Goal: Browse casually

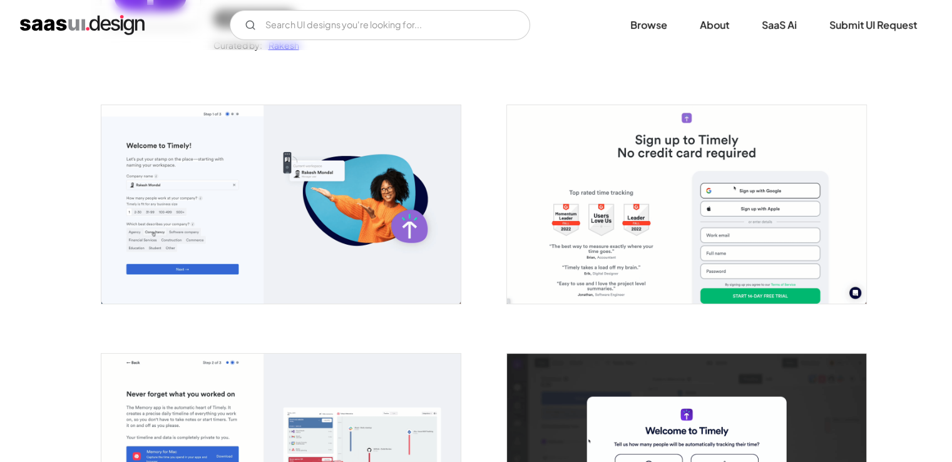
scroll to position [188, 0]
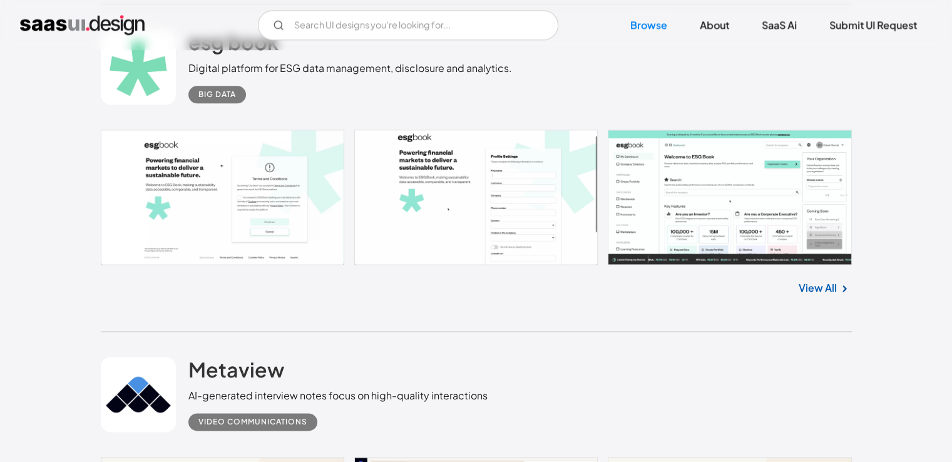
scroll to position [1680, 0]
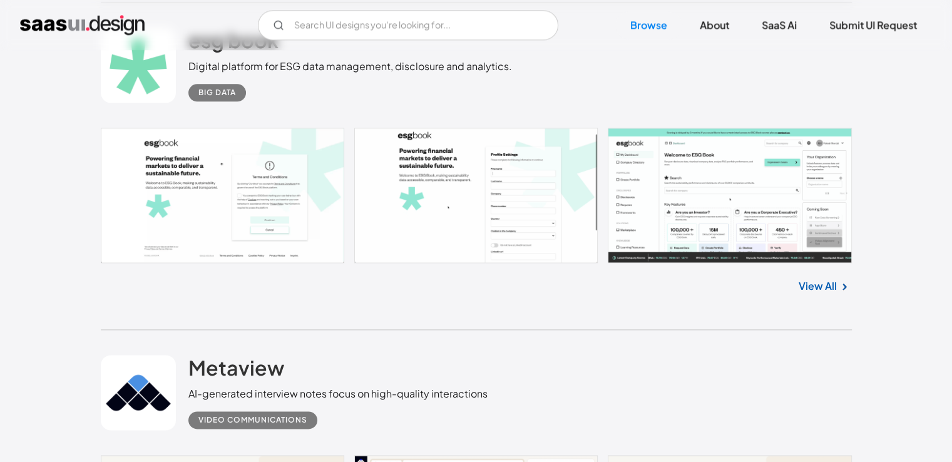
click at [829, 284] on link "View All" at bounding box center [818, 286] width 38 height 15
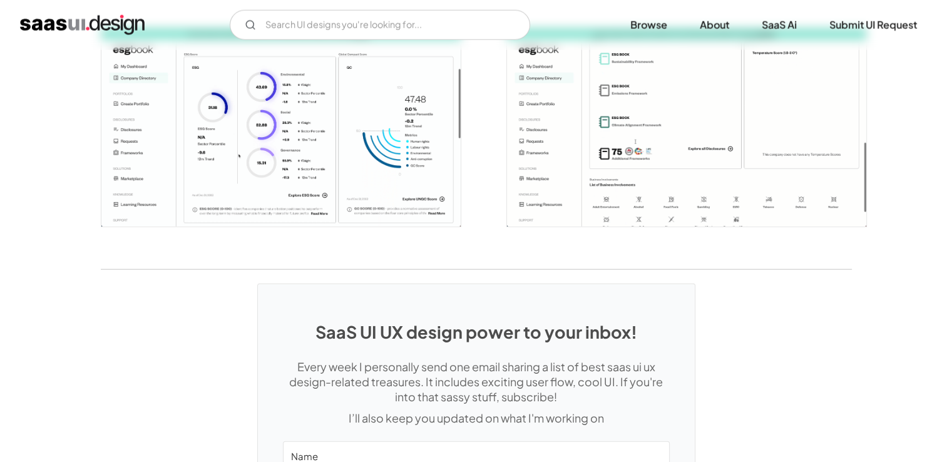
scroll to position [3221, 0]
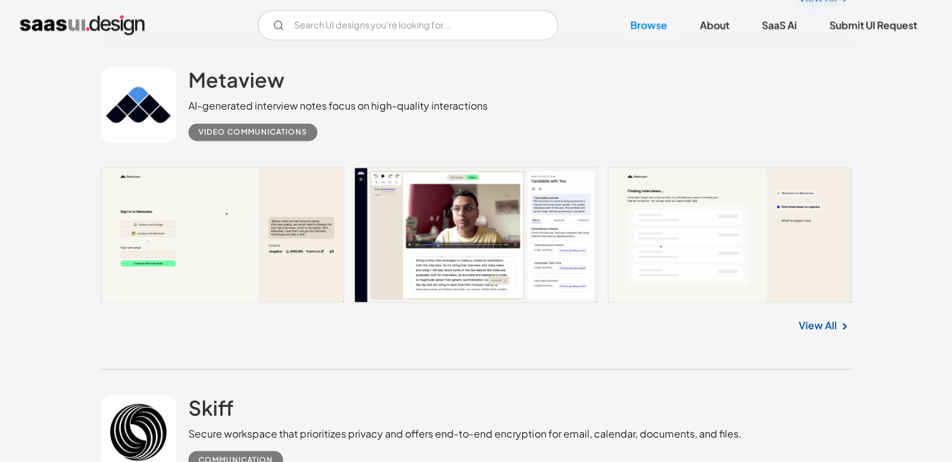
scroll to position [1973, 0]
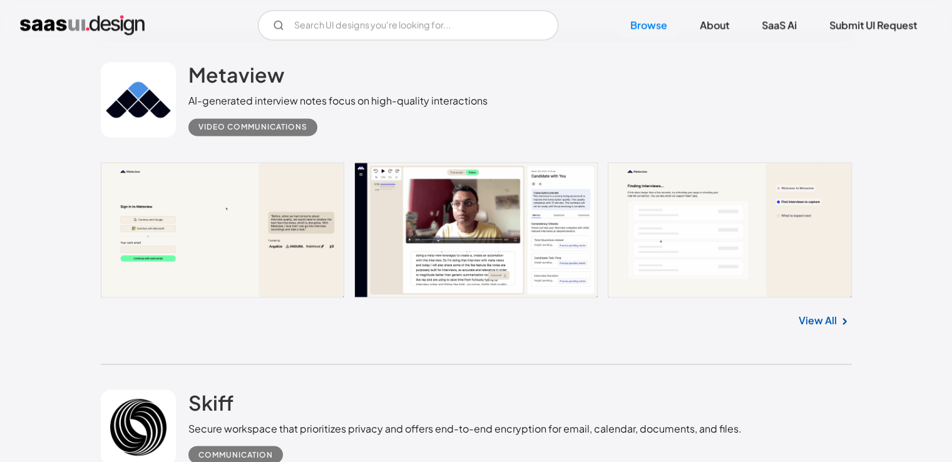
click at [821, 322] on link "View All" at bounding box center [818, 320] width 38 height 15
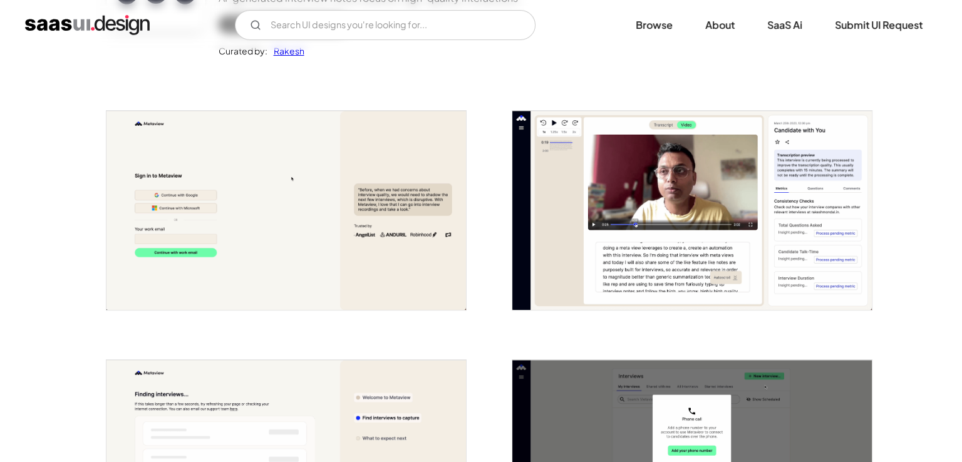
scroll to position [188, 0]
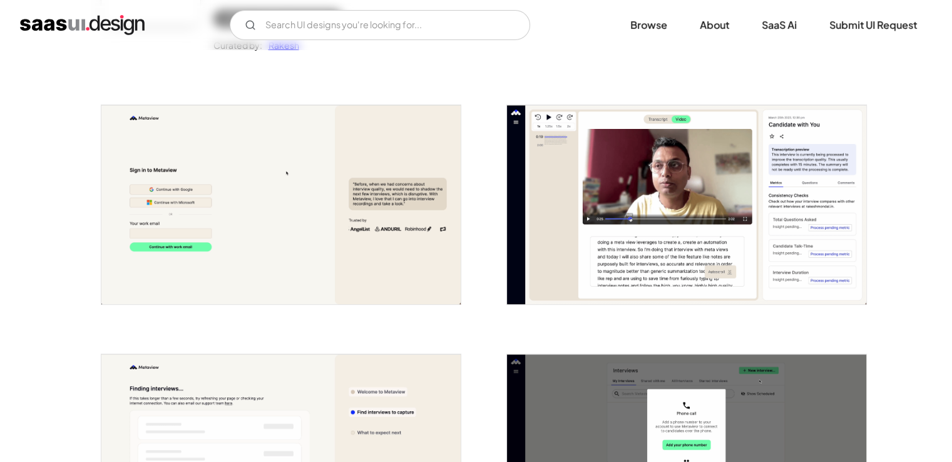
click at [316, 251] on img "open lightbox" at bounding box center [280, 204] width 359 height 199
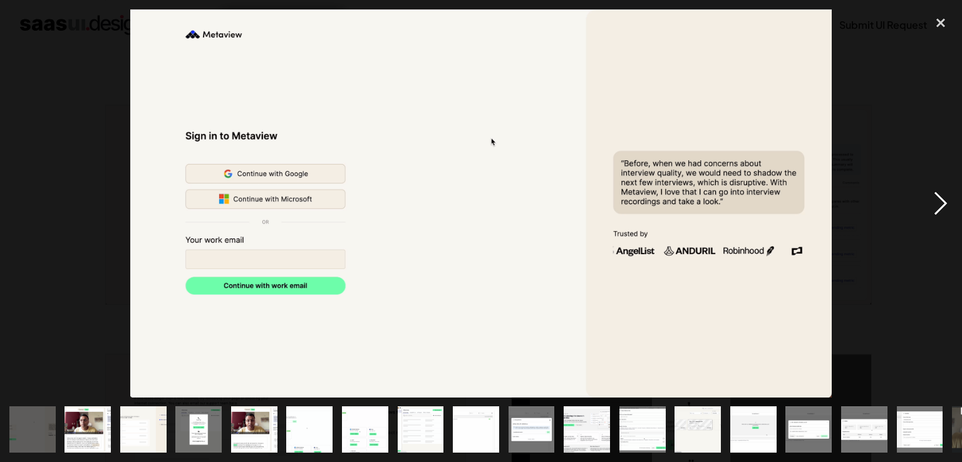
click at [935, 208] on div "next image" at bounding box center [940, 203] width 43 height 388
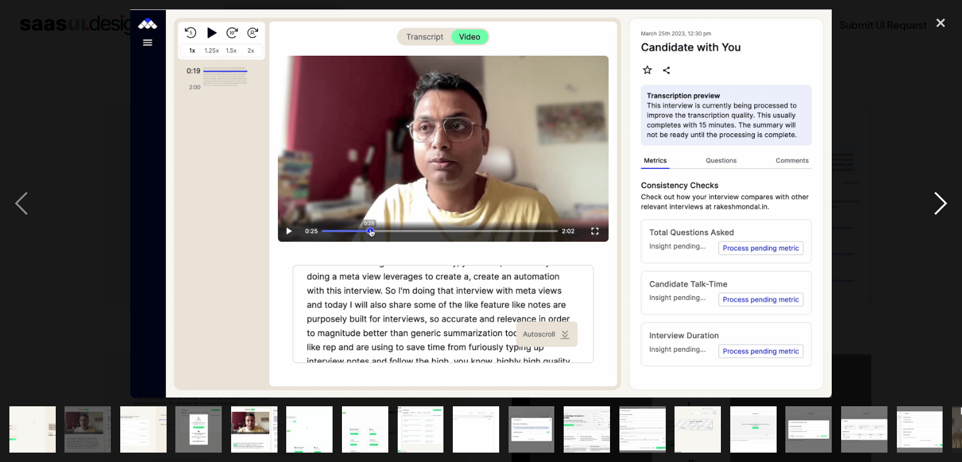
click at [935, 208] on div "next image" at bounding box center [940, 203] width 43 height 388
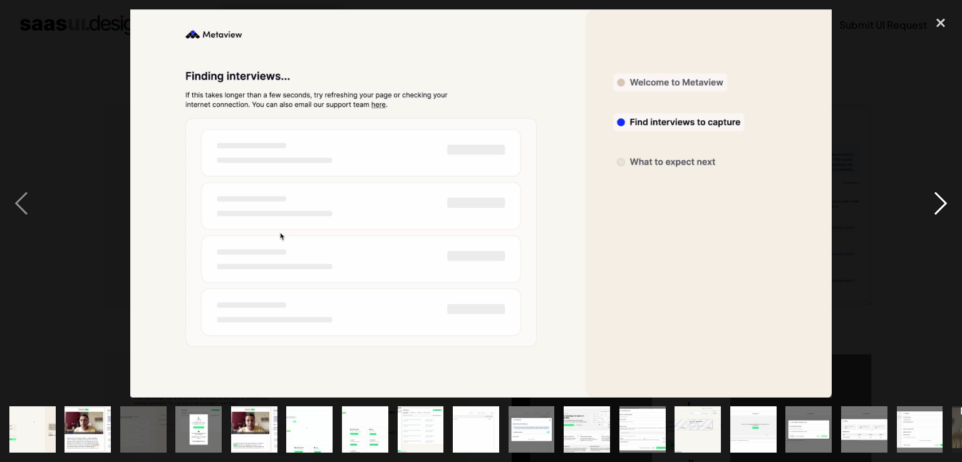
click at [937, 211] on div "next image" at bounding box center [940, 203] width 43 height 388
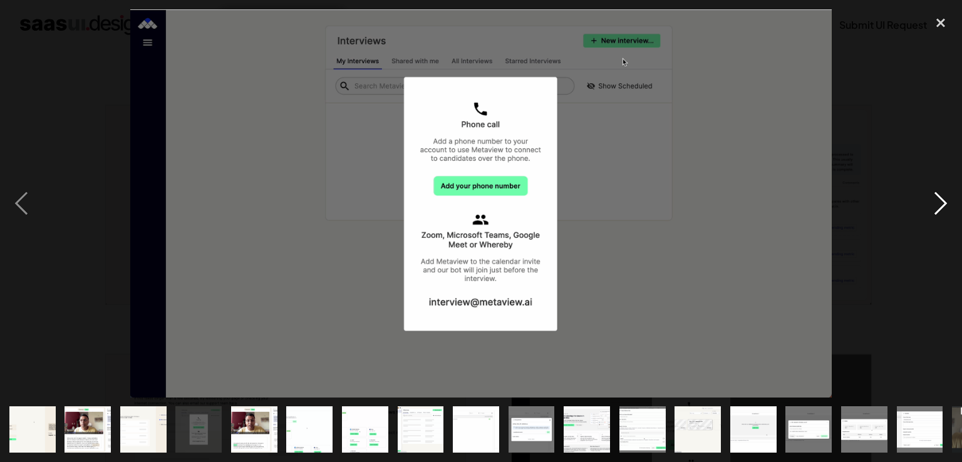
click at [937, 211] on div "next image" at bounding box center [940, 203] width 43 height 388
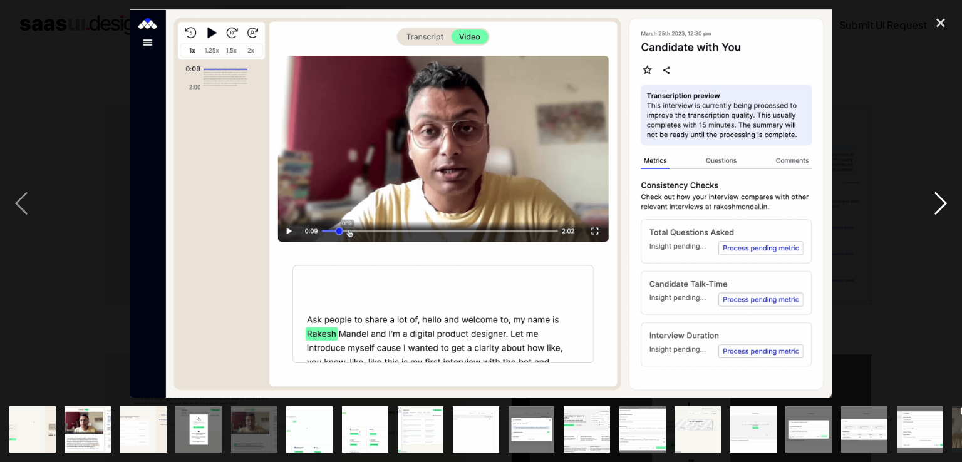
click at [937, 211] on div "next image" at bounding box center [940, 203] width 43 height 388
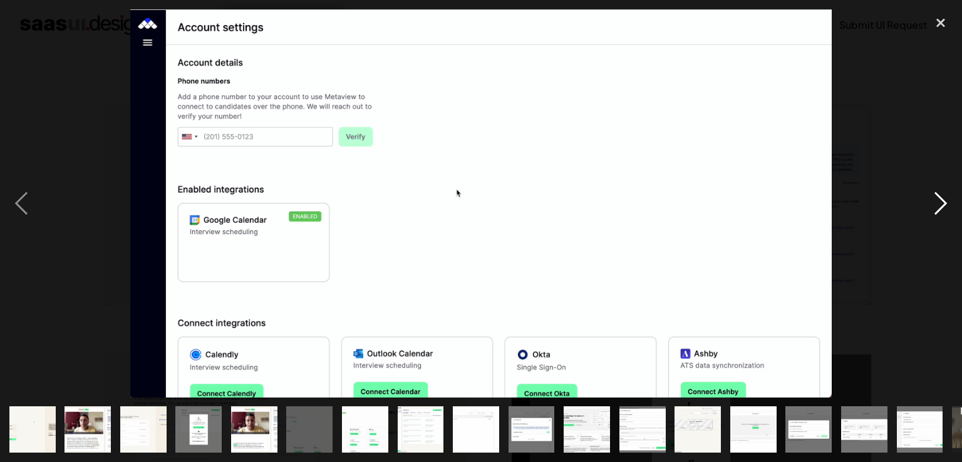
click at [948, 201] on div "next image" at bounding box center [940, 203] width 43 height 388
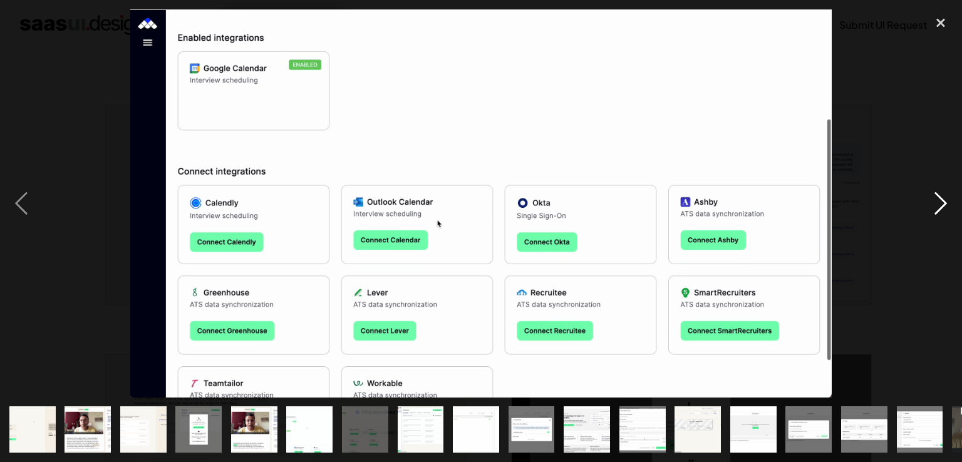
click at [941, 203] on div "next image" at bounding box center [940, 203] width 43 height 388
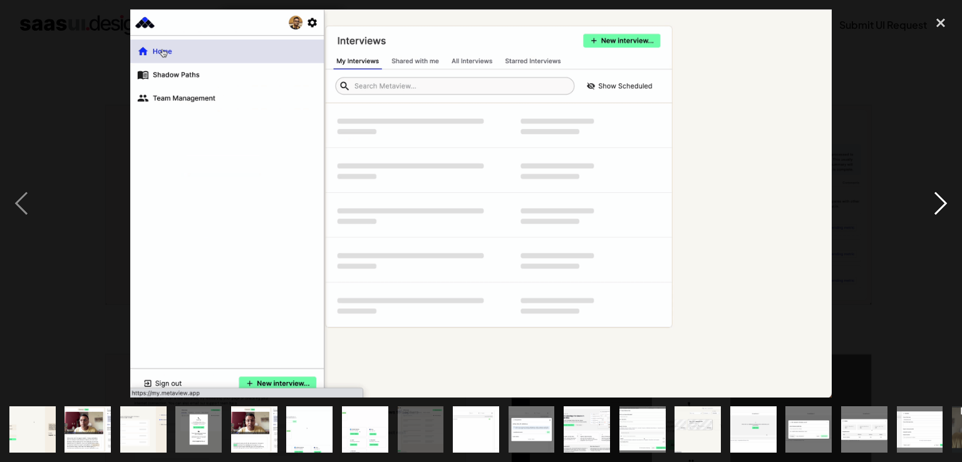
click at [934, 198] on div "next image" at bounding box center [940, 203] width 43 height 388
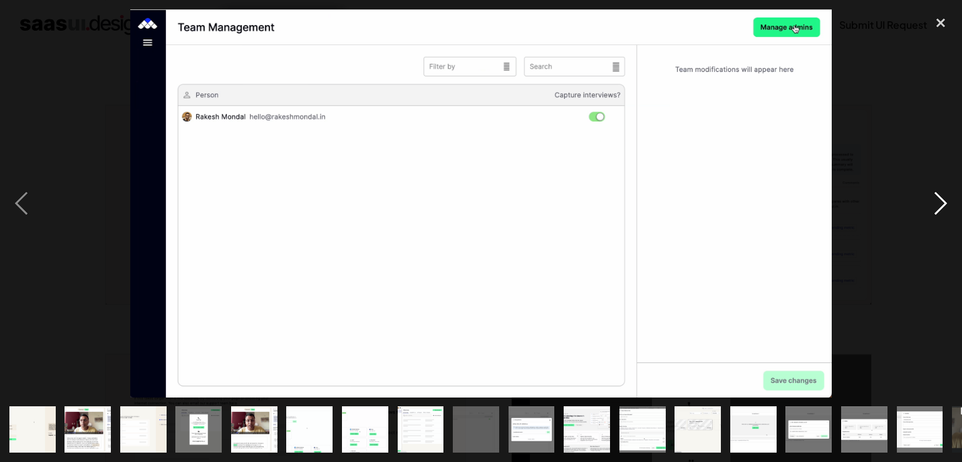
click at [934, 198] on div "next image" at bounding box center [940, 203] width 43 height 388
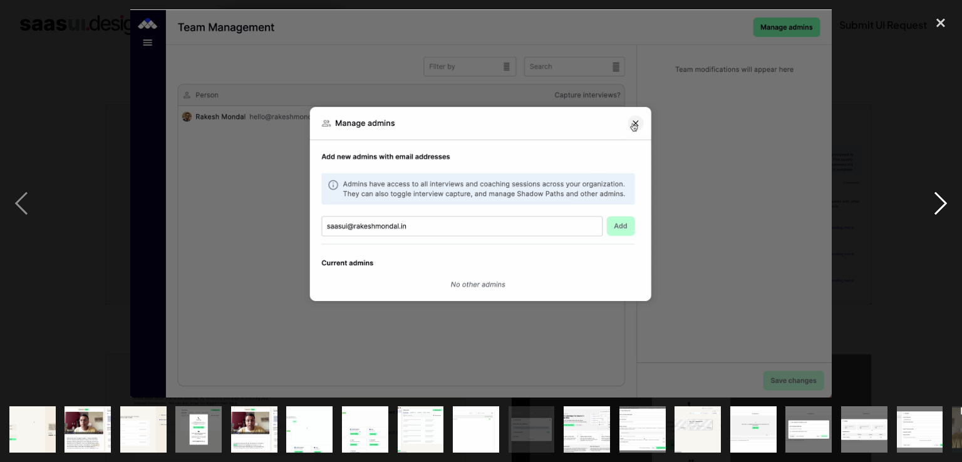
click at [934, 198] on div "next image" at bounding box center [940, 203] width 43 height 388
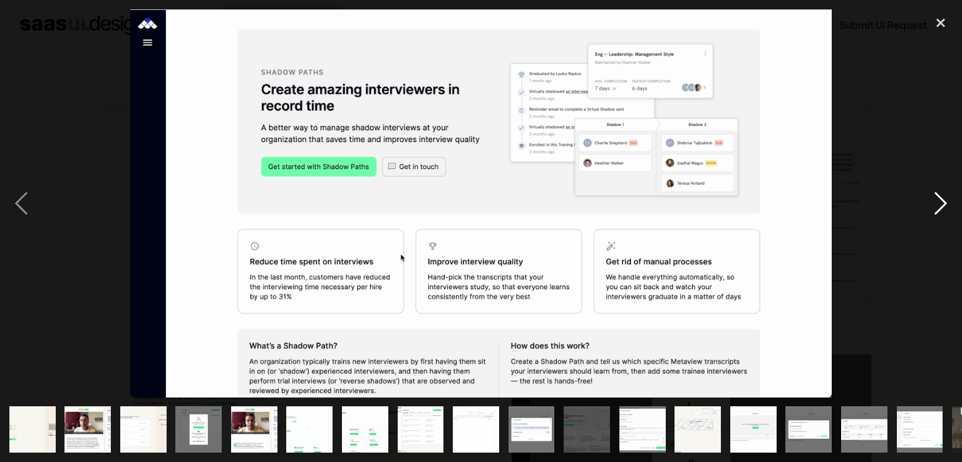
click at [934, 198] on div "next image" at bounding box center [940, 203] width 43 height 388
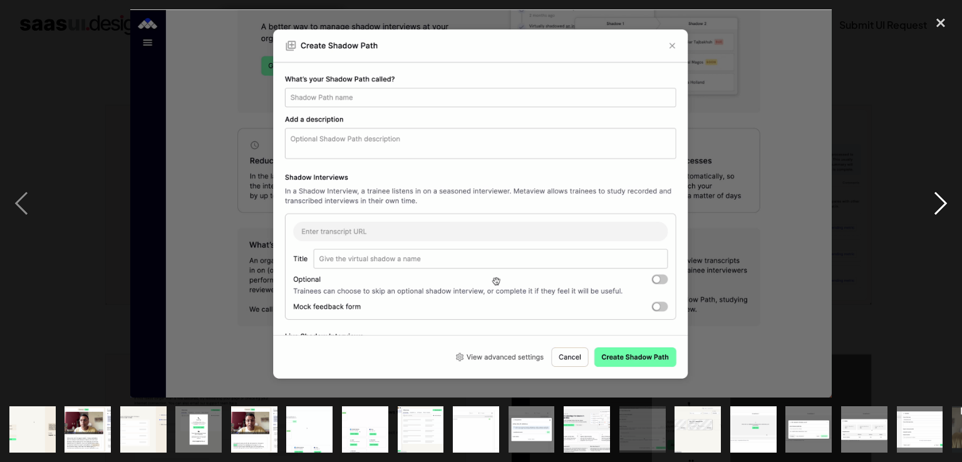
click at [934, 198] on div "next image" at bounding box center [940, 203] width 43 height 388
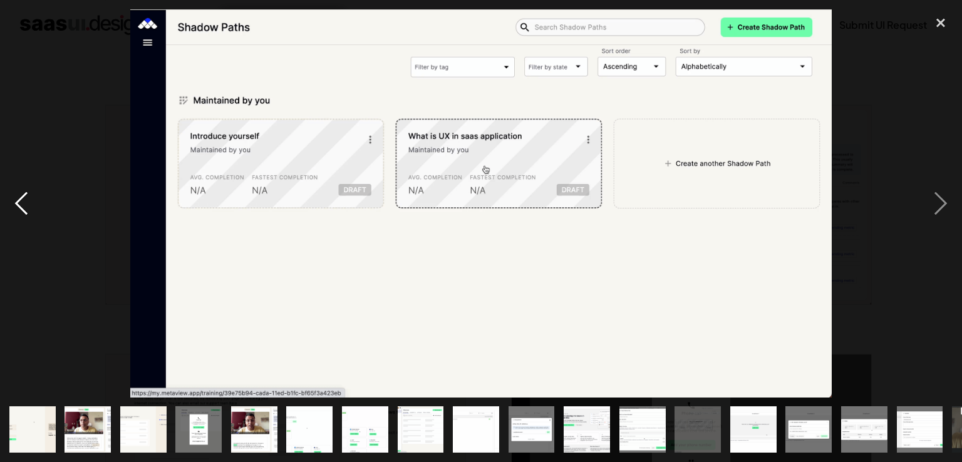
click at [25, 215] on div "previous image" at bounding box center [21, 203] width 43 height 388
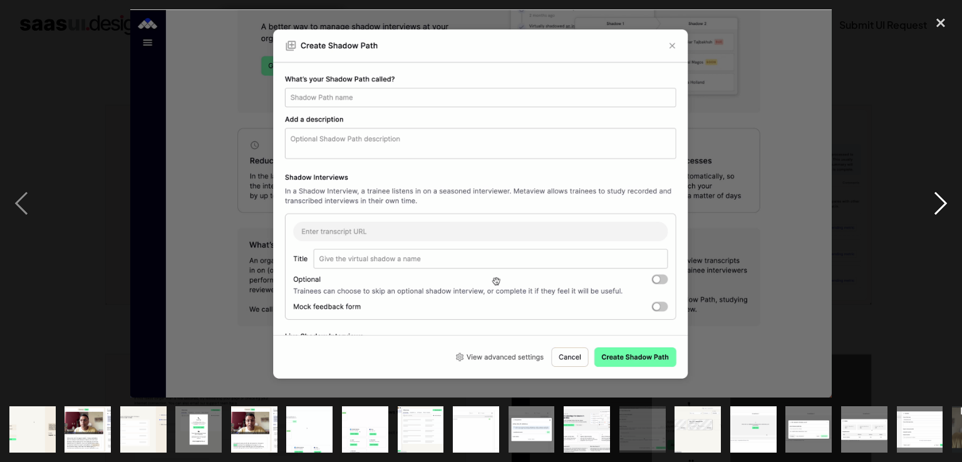
click at [941, 200] on div "next image" at bounding box center [940, 203] width 43 height 388
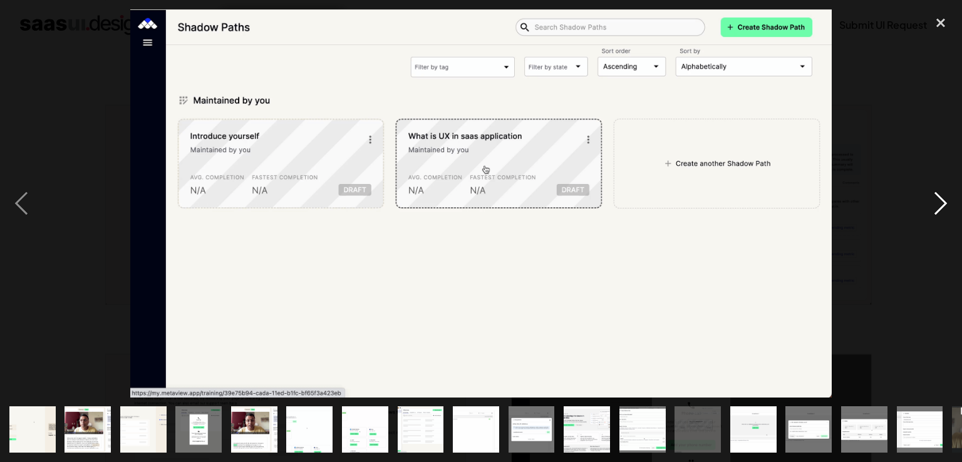
click at [939, 205] on div "next image" at bounding box center [940, 203] width 43 height 388
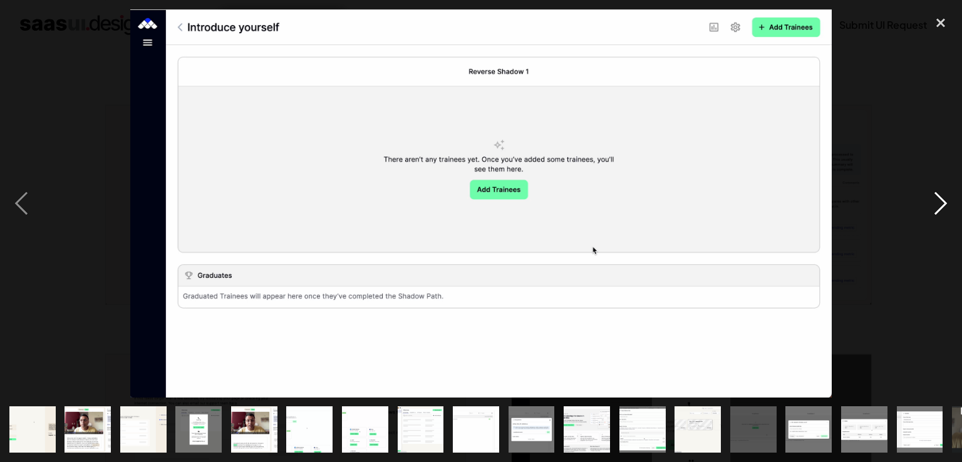
click at [939, 205] on div "next image" at bounding box center [940, 203] width 43 height 388
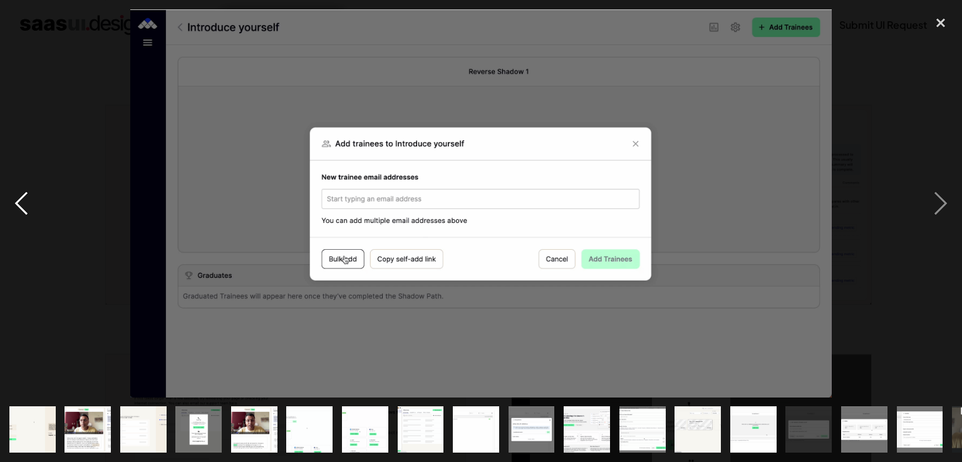
click at [19, 208] on div "previous image" at bounding box center [21, 203] width 43 height 388
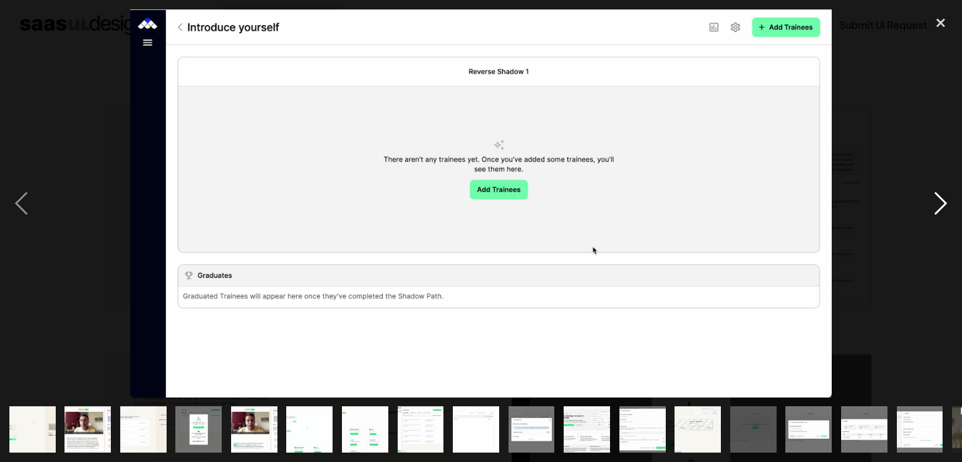
click at [942, 207] on div "next image" at bounding box center [940, 203] width 43 height 388
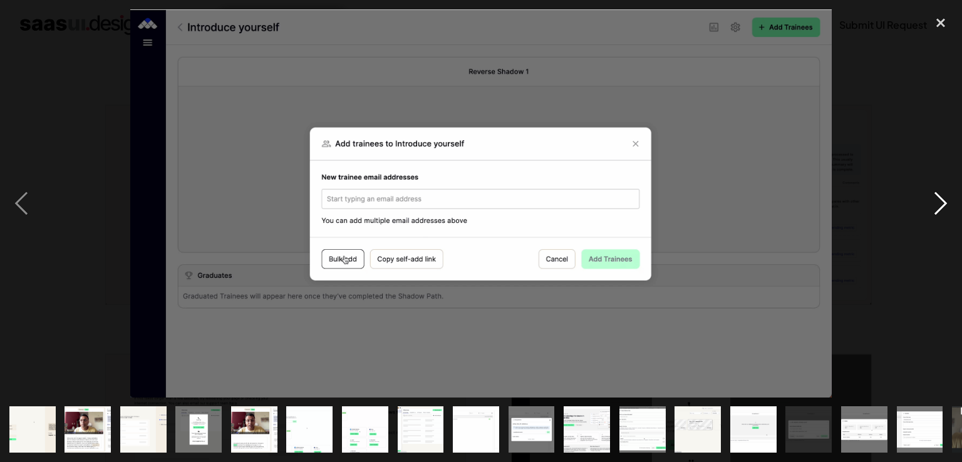
click at [934, 210] on div "next image" at bounding box center [940, 203] width 43 height 388
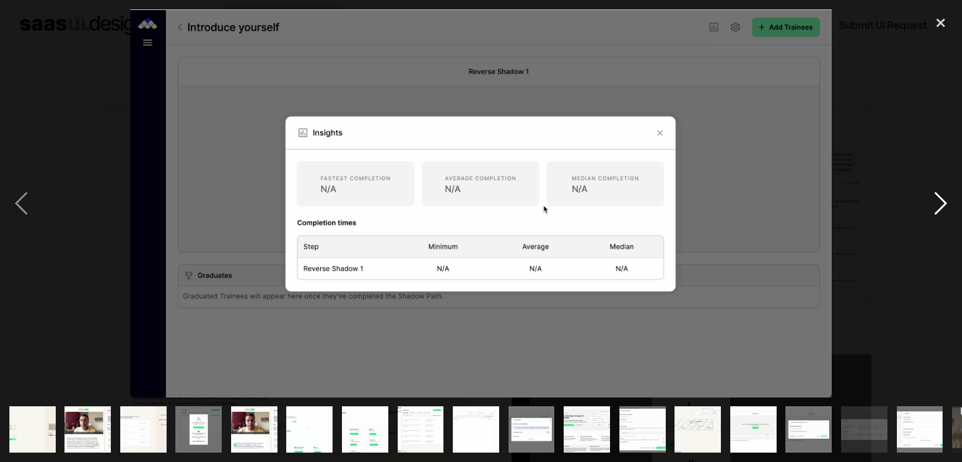
click at [942, 203] on div "next image" at bounding box center [940, 203] width 43 height 388
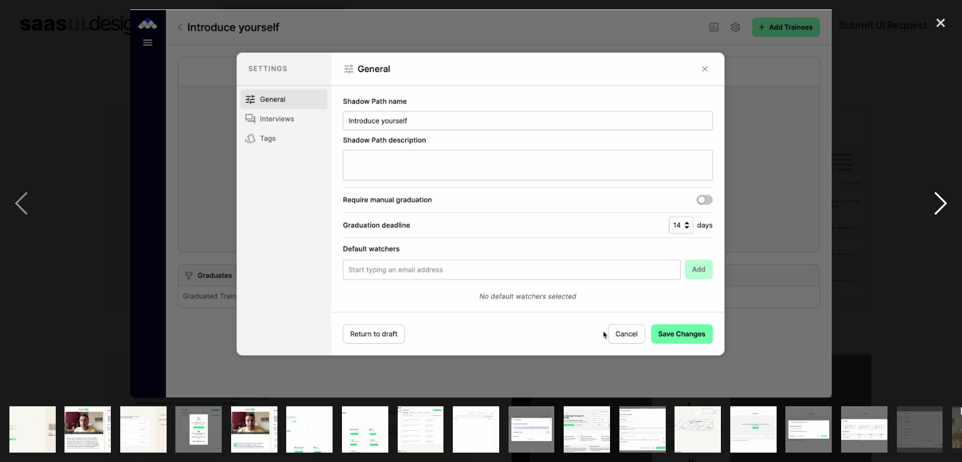
click at [942, 203] on div "next image" at bounding box center [940, 203] width 43 height 388
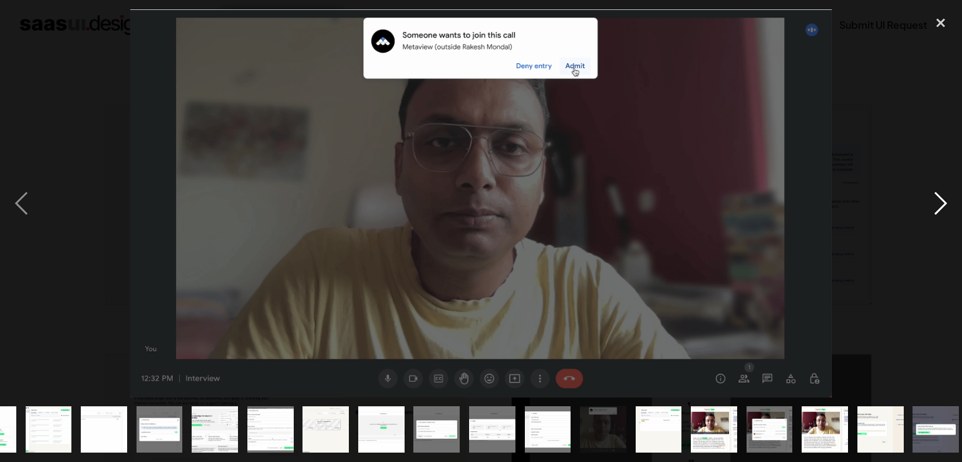
scroll to position [0, 377]
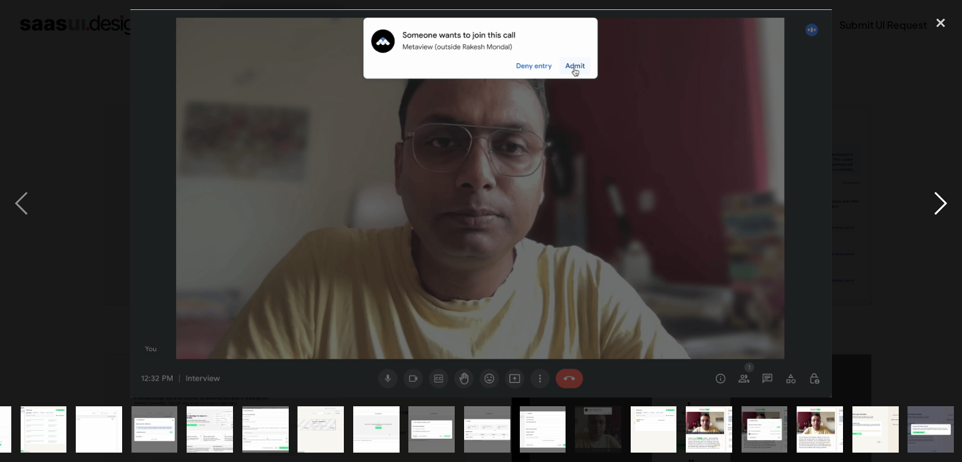
click at [942, 203] on div "next image" at bounding box center [940, 203] width 43 height 388
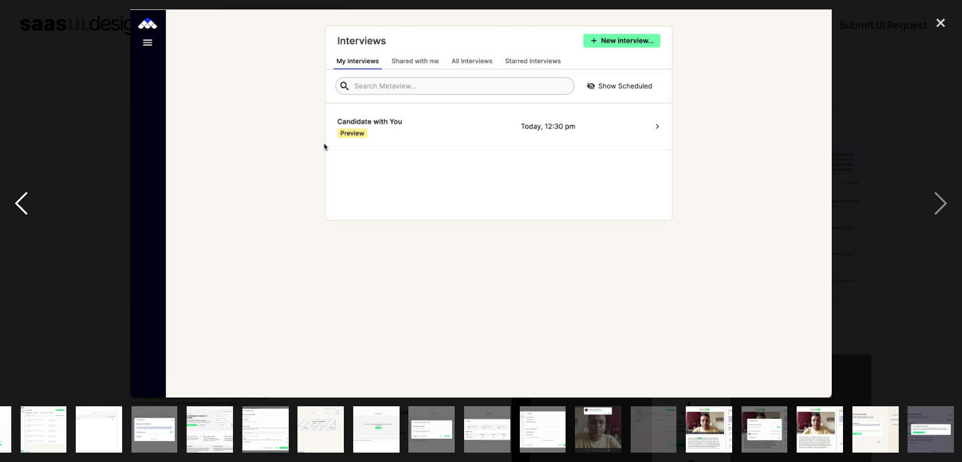
click at [29, 201] on div "previous image" at bounding box center [21, 203] width 43 height 388
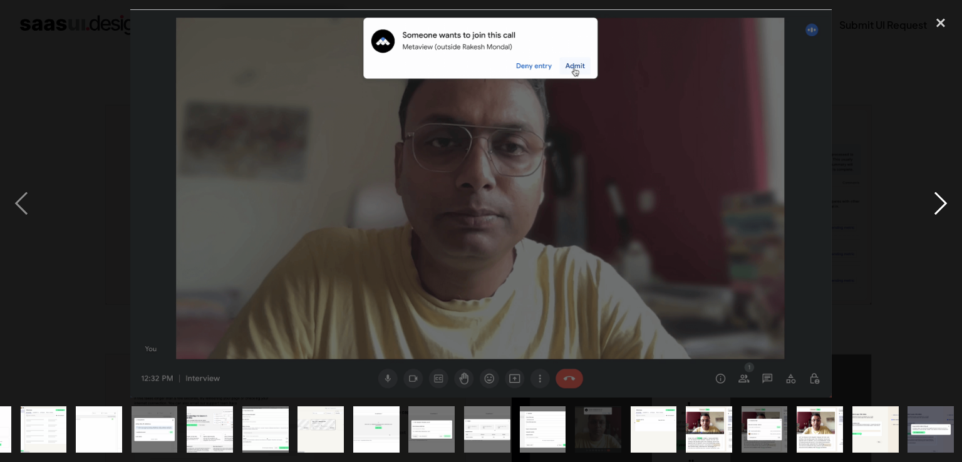
click at [946, 208] on div "next image" at bounding box center [940, 203] width 43 height 388
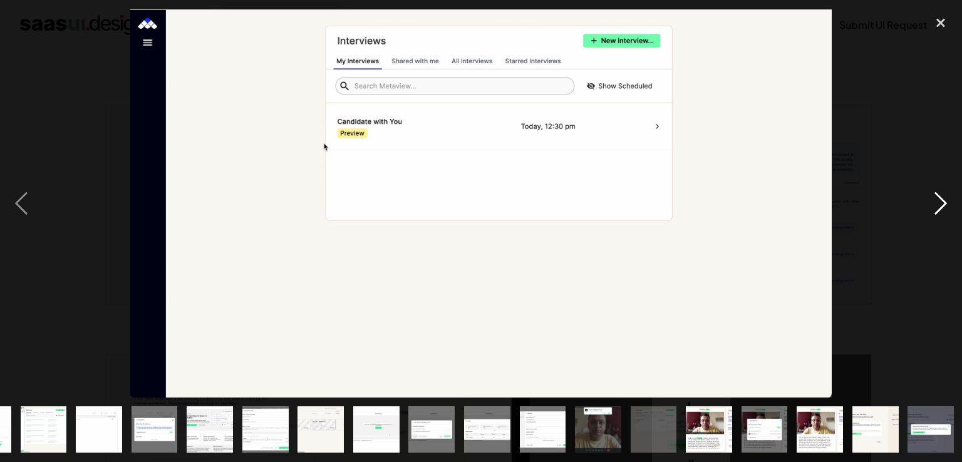
click at [942, 206] on div "next image" at bounding box center [940, 203] width 43 height 388
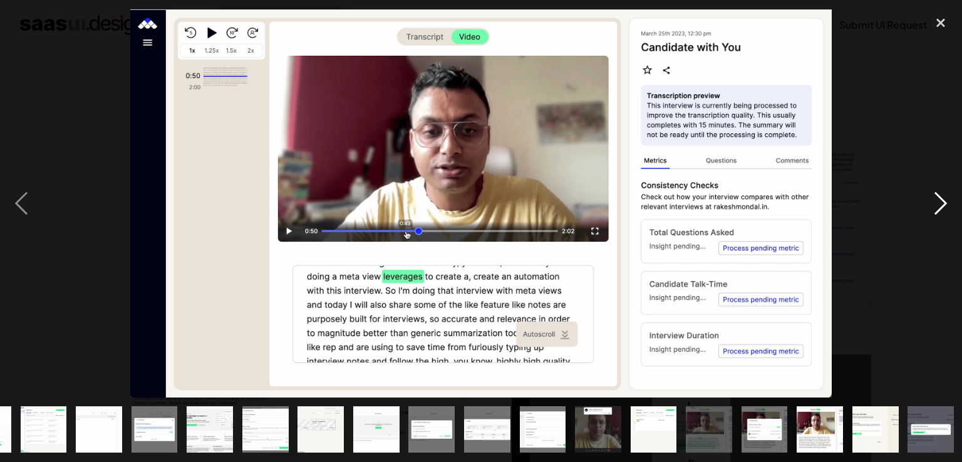
click at [942, 206] on div "next image" at bounding box center [940, 203] width 43 height 388
